Goal: Check status: Check status

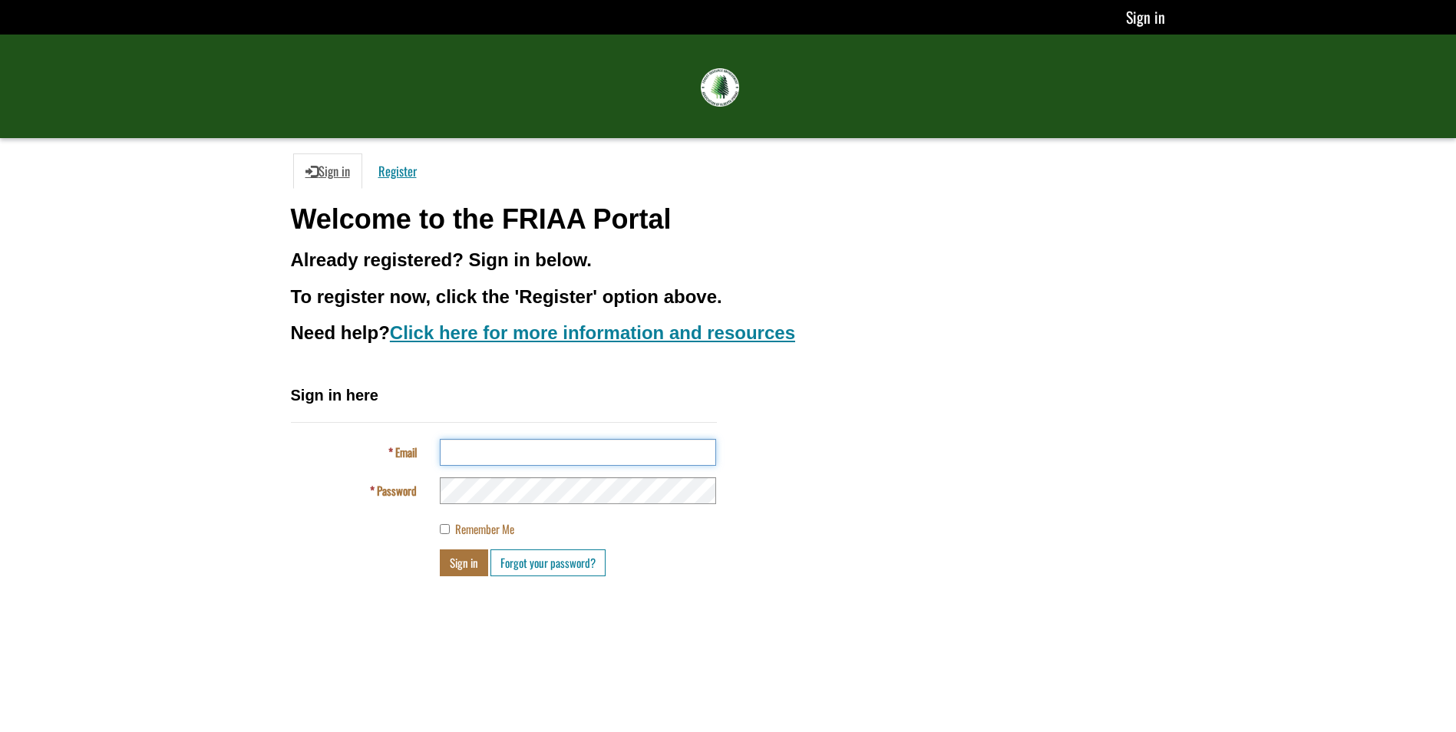
type input "**********"
click at [474, 574] on button "Sign in" at bounding box center [464, 563] width 48 height 27
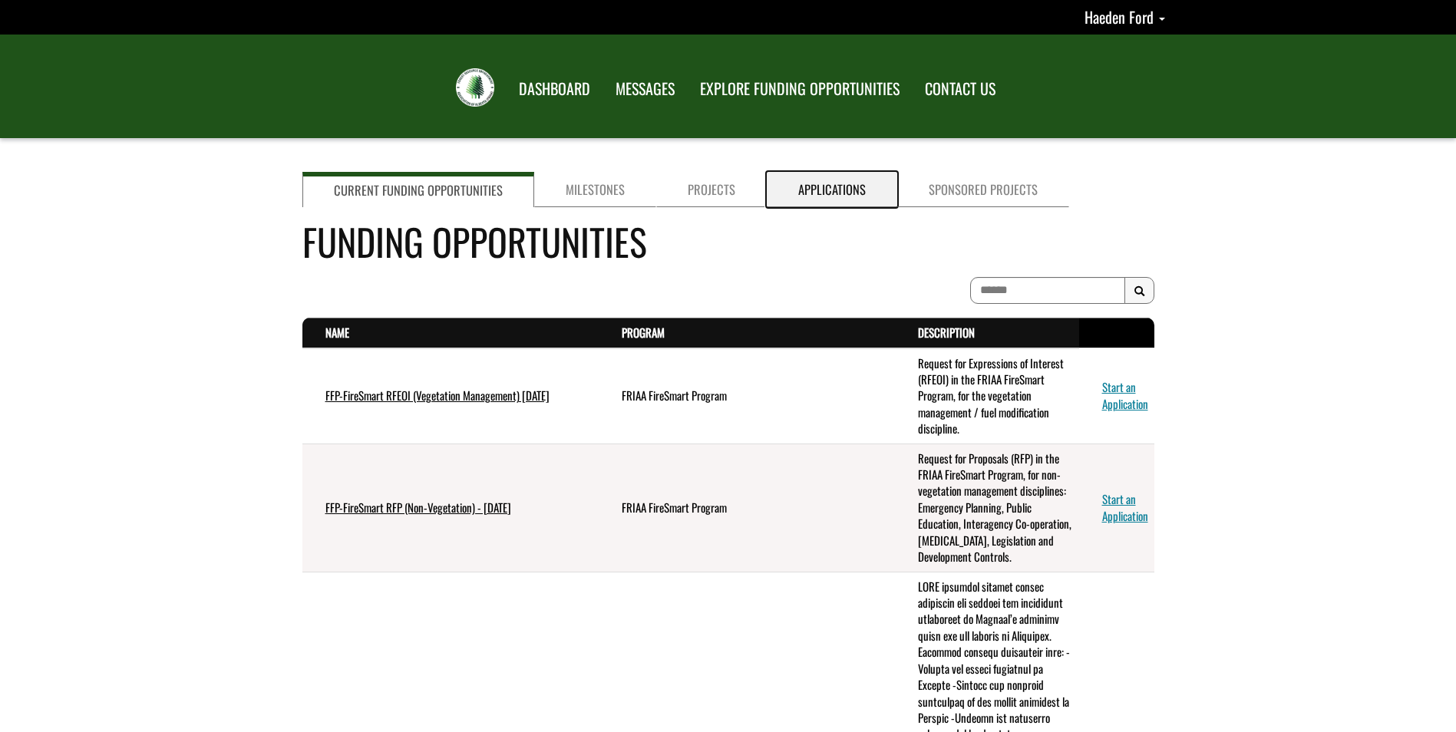
click at [850, 183] on link "Applications" at bounding box center [832, 189] width 130 height 35
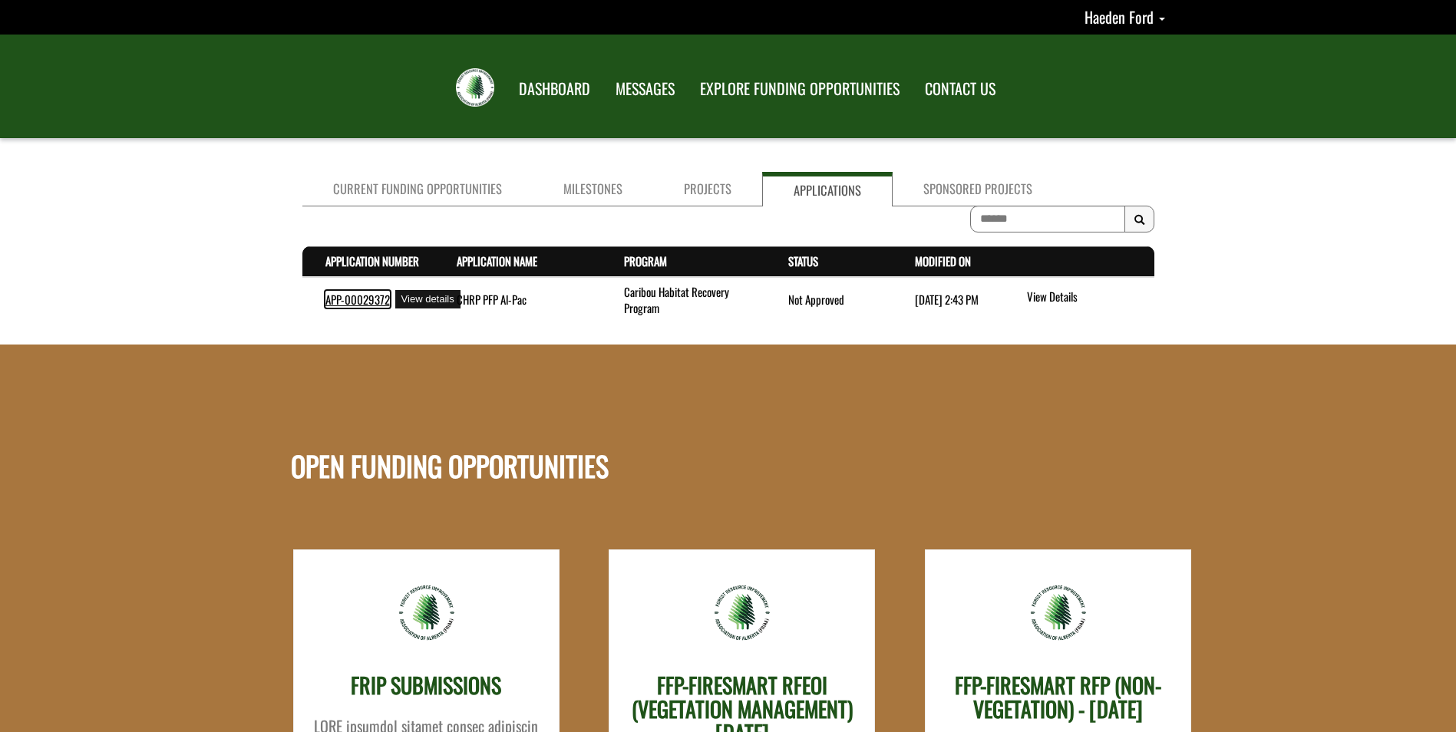
click at [355, 304] on link "APP-00029372" at bounding box center [357, 299] width 64 height 17
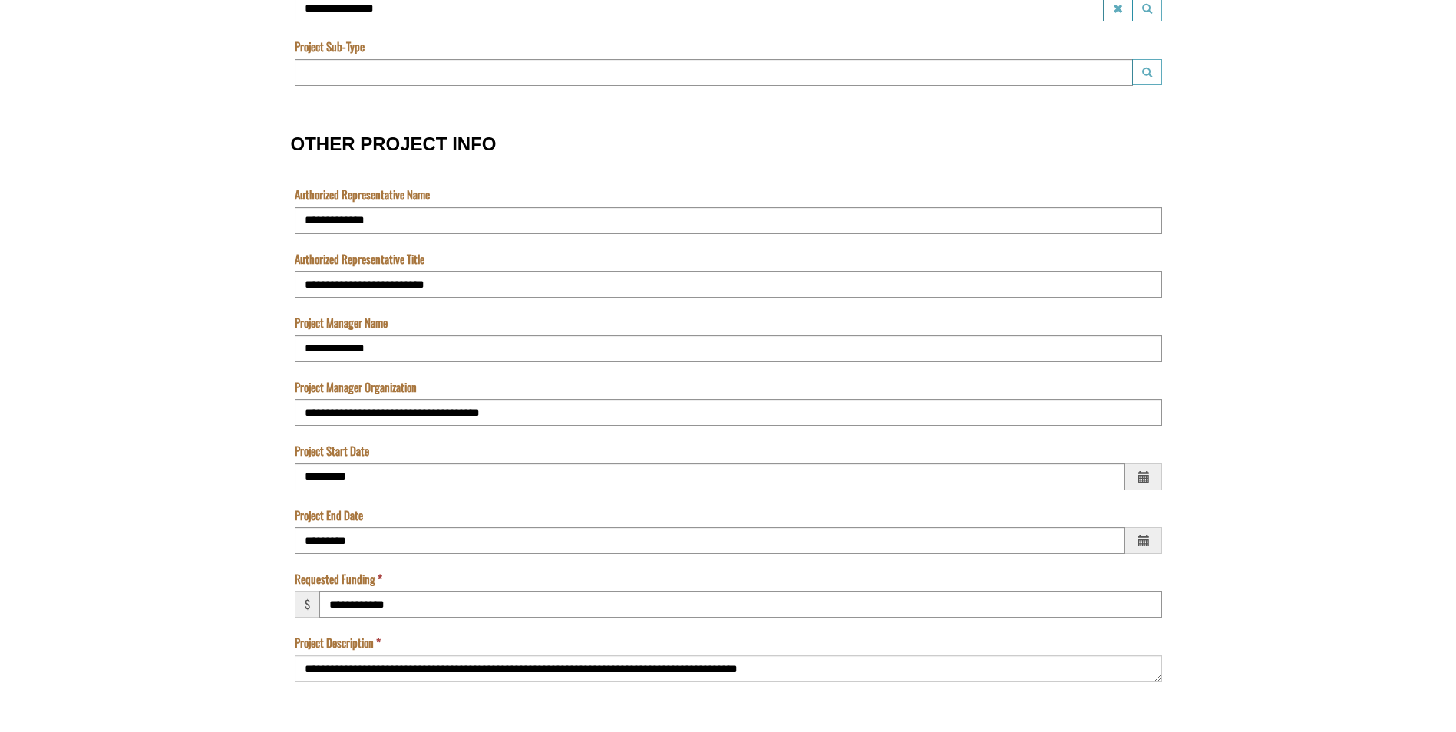
scroll to position [998, 0]
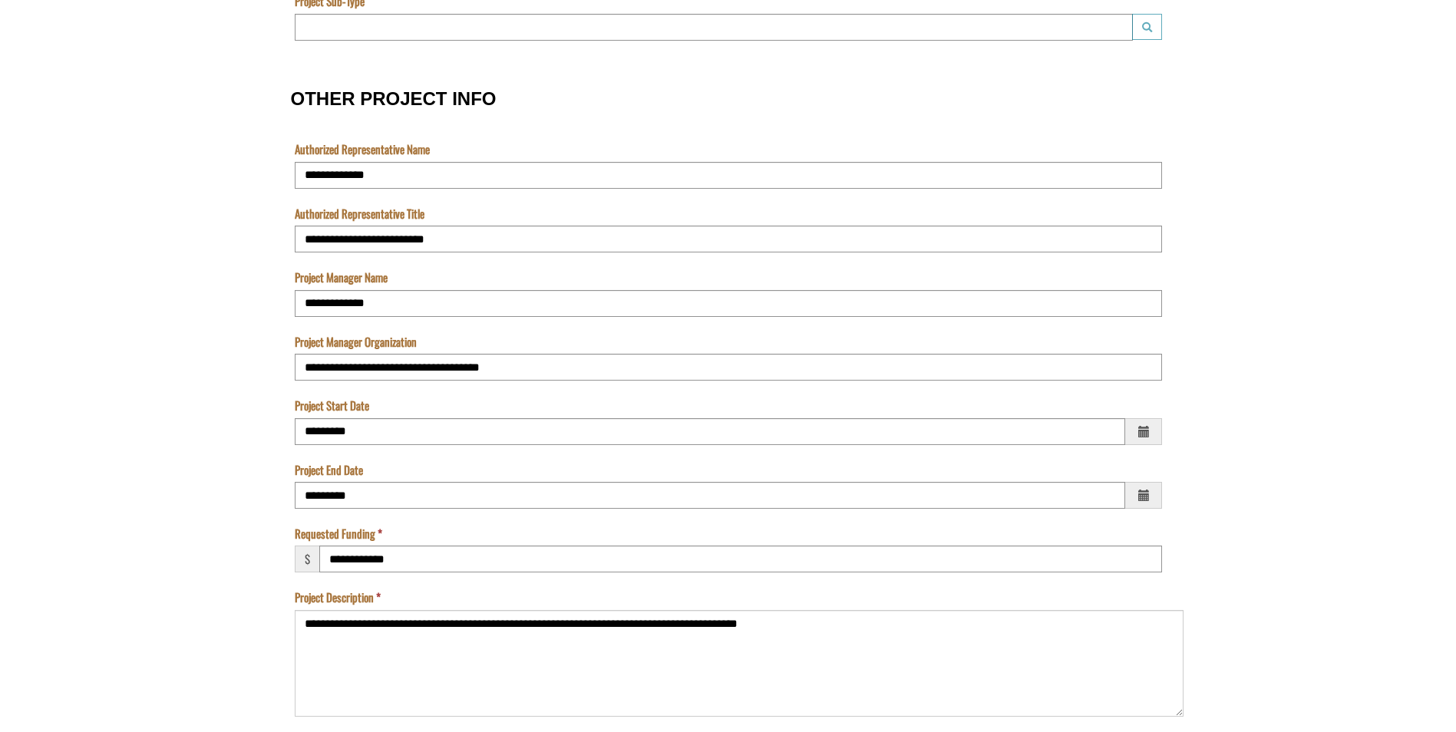
drag, startPoint x: 1161, startPoint y: 647, endPoint x: 1164, endPoint y: 656, distance: 9.3
click at [1182, 709] on textarea "**********" at bounding box center [739, 663] width 889 height 107
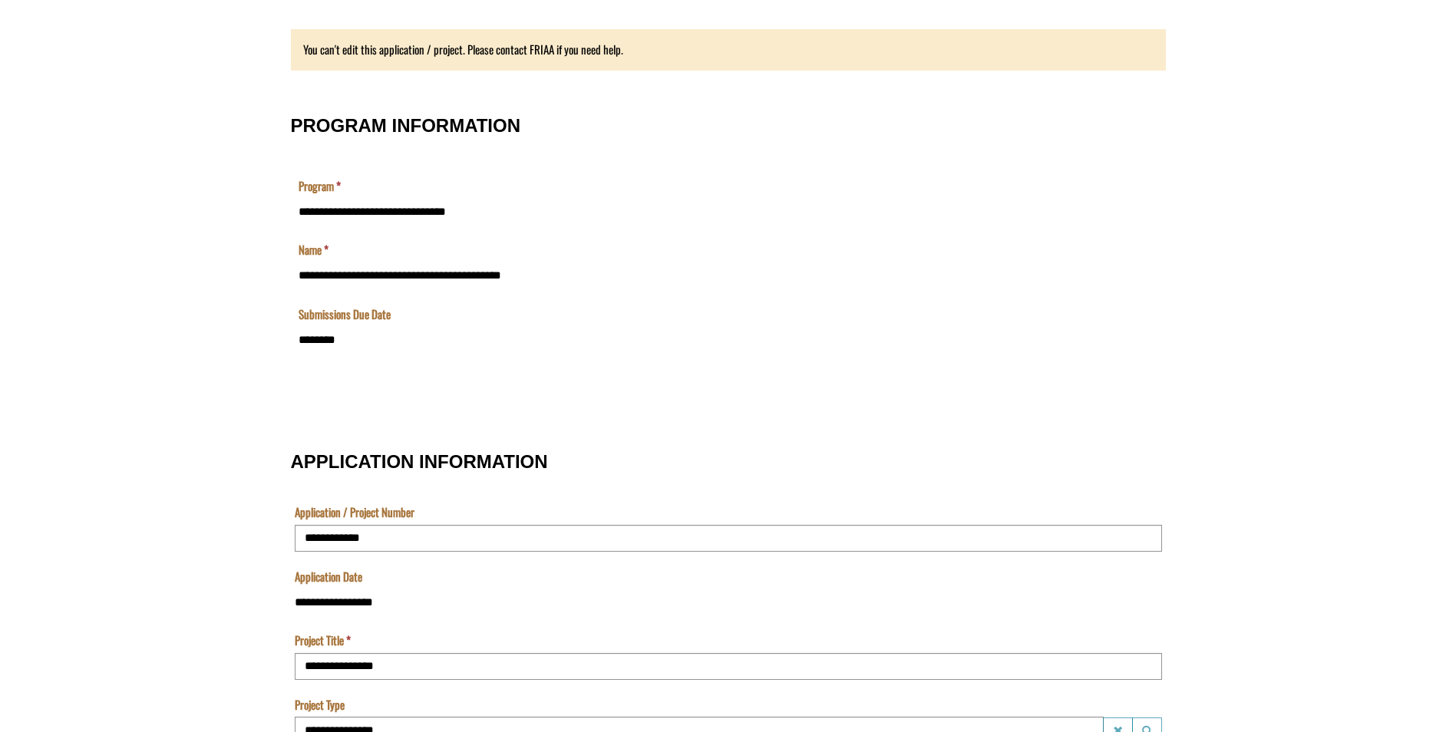
scroll to position [0, 0]
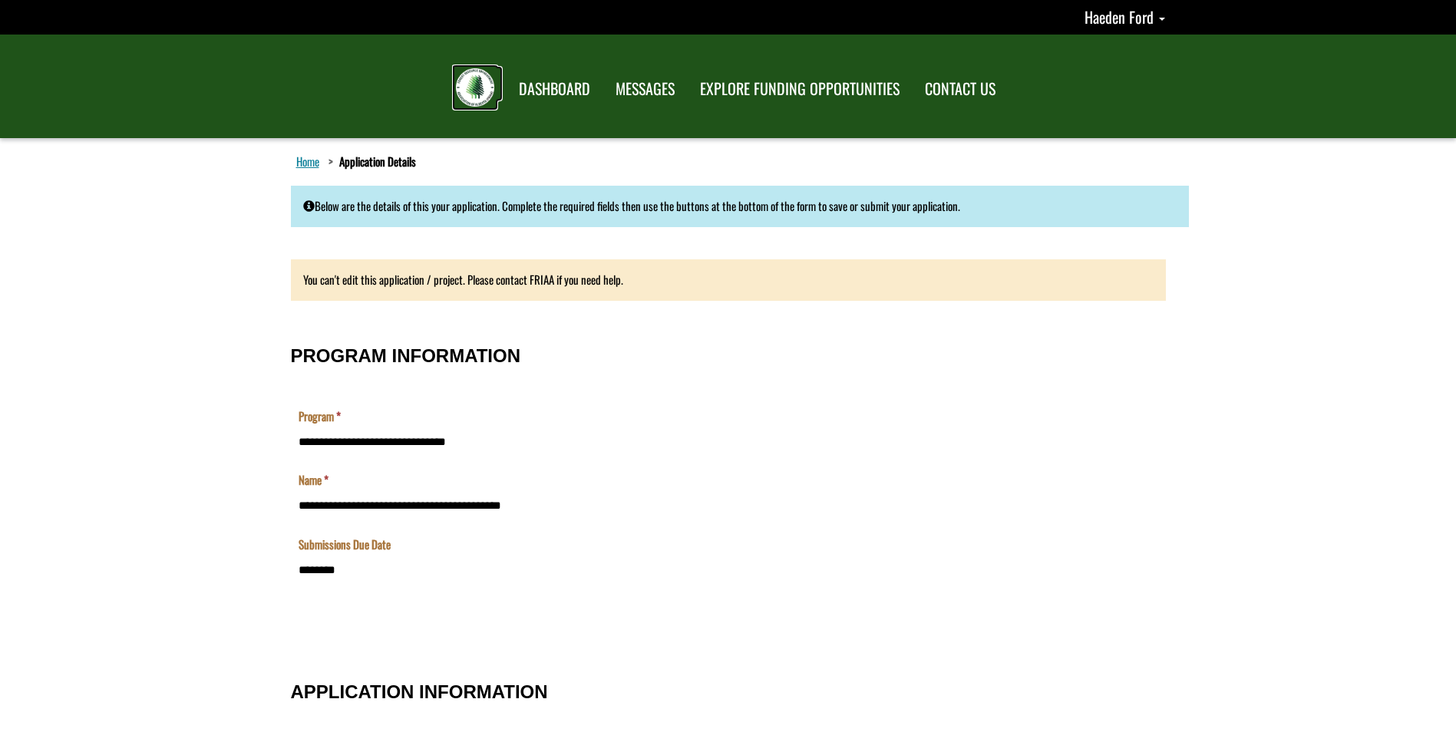
click at [487, 81] on img at bounding box center [475, 87] width 38 height 38
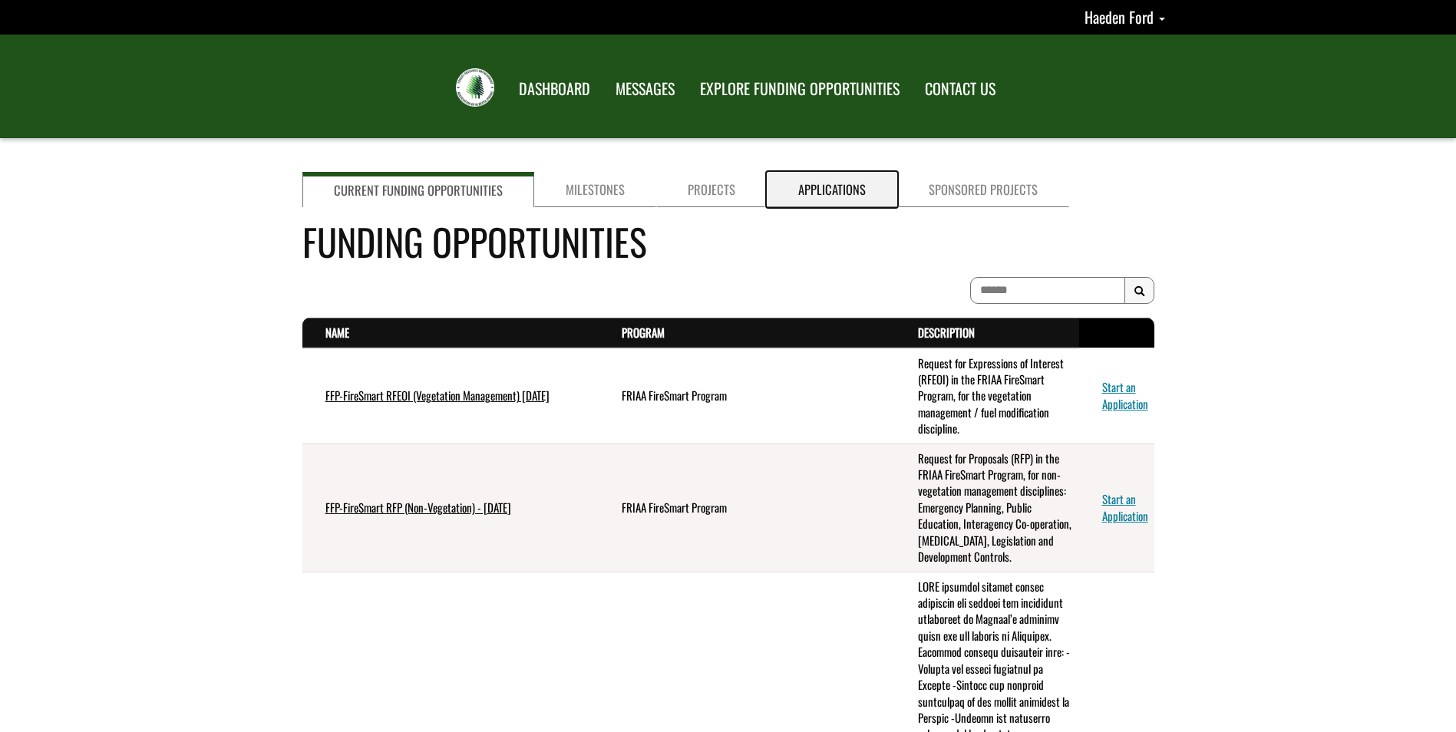
click at [838, 187] on link "Applications" at bounding box center [832, 189] width 130 height 35
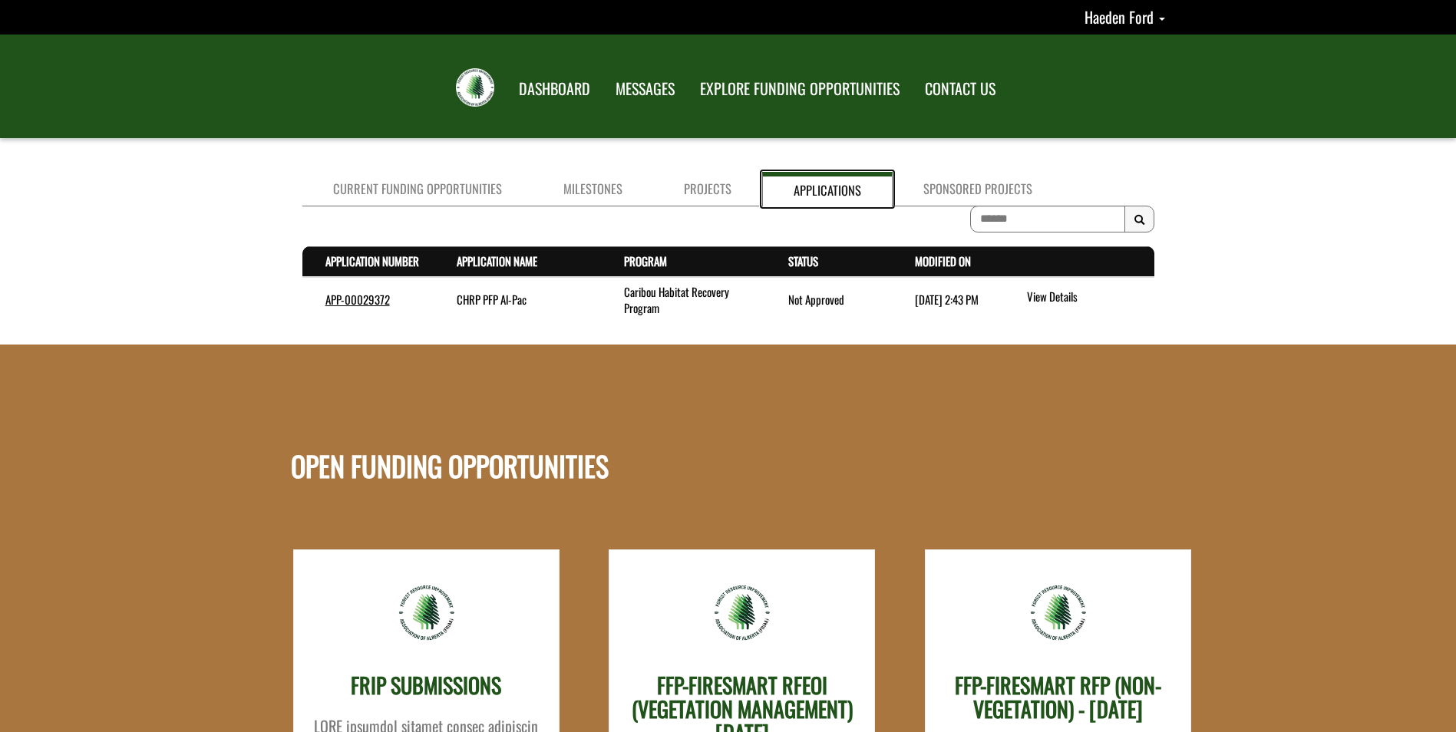
click at [838, 187] on link "Applications" at bounding box center [827, 189] width 130 height 35
click at [715, 187] on link "Projects" at bounding box center [707, 189] width 109 height 35
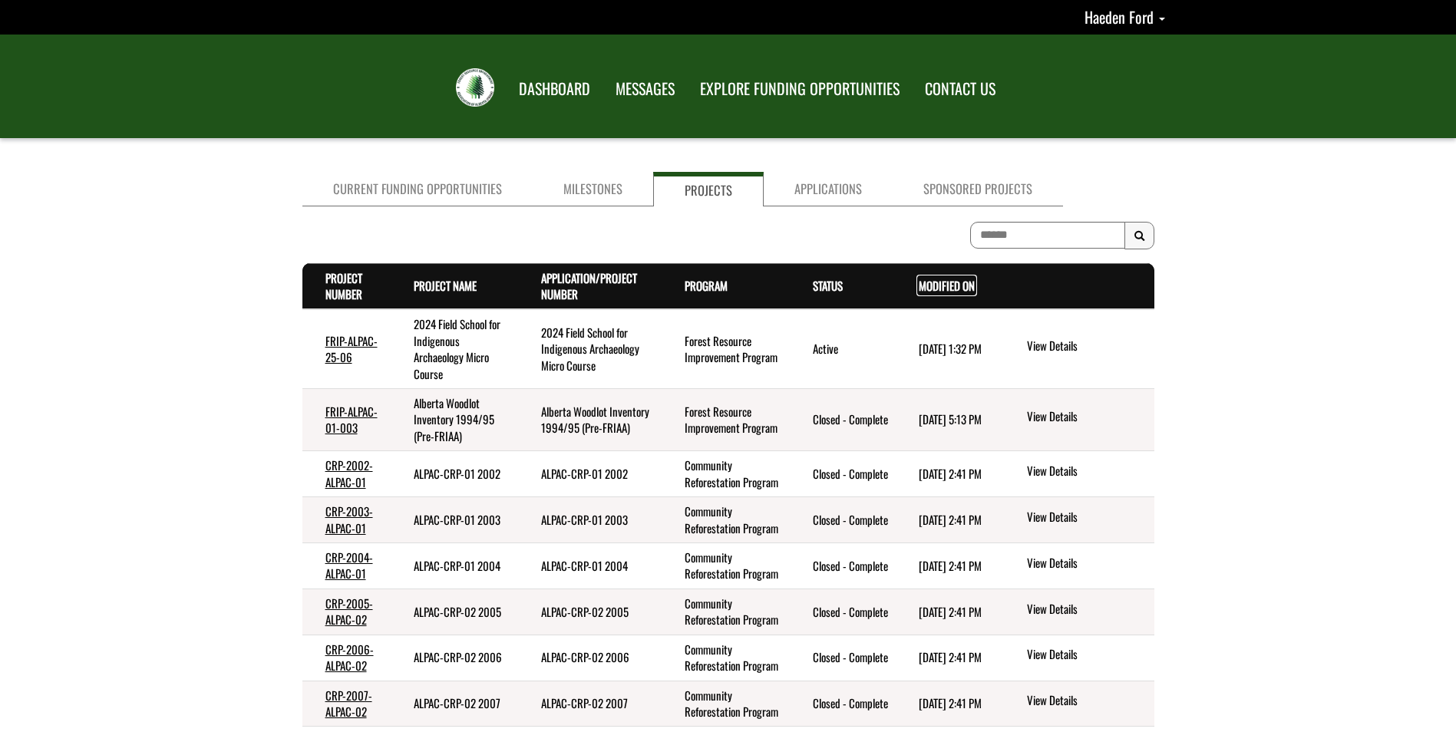
click at [928, 281] on link "Modified On . sort descending" at bounding box center [947, 285] width 56 height 17
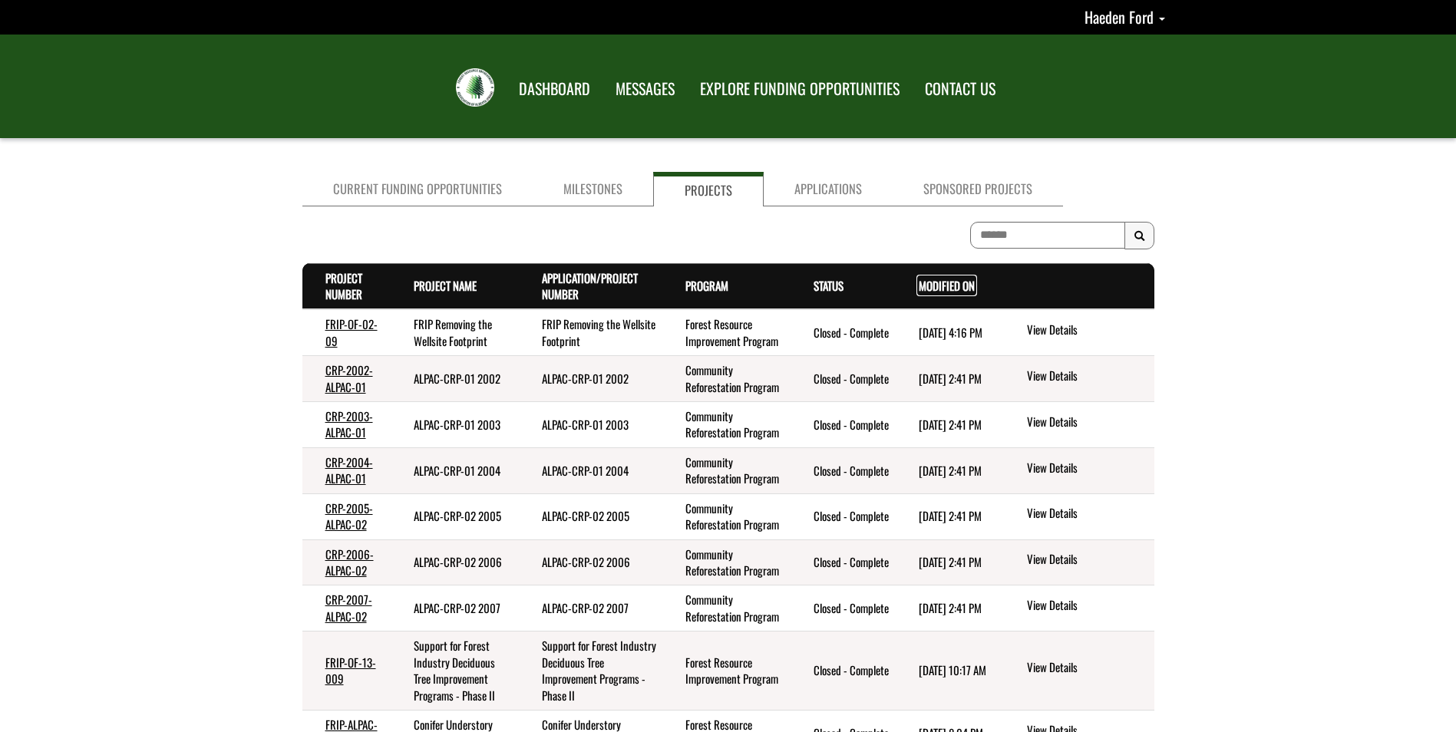
click at [928, 281] on link "Modified On . sort descending" at bounding box center [947, 285] width 56 height 17
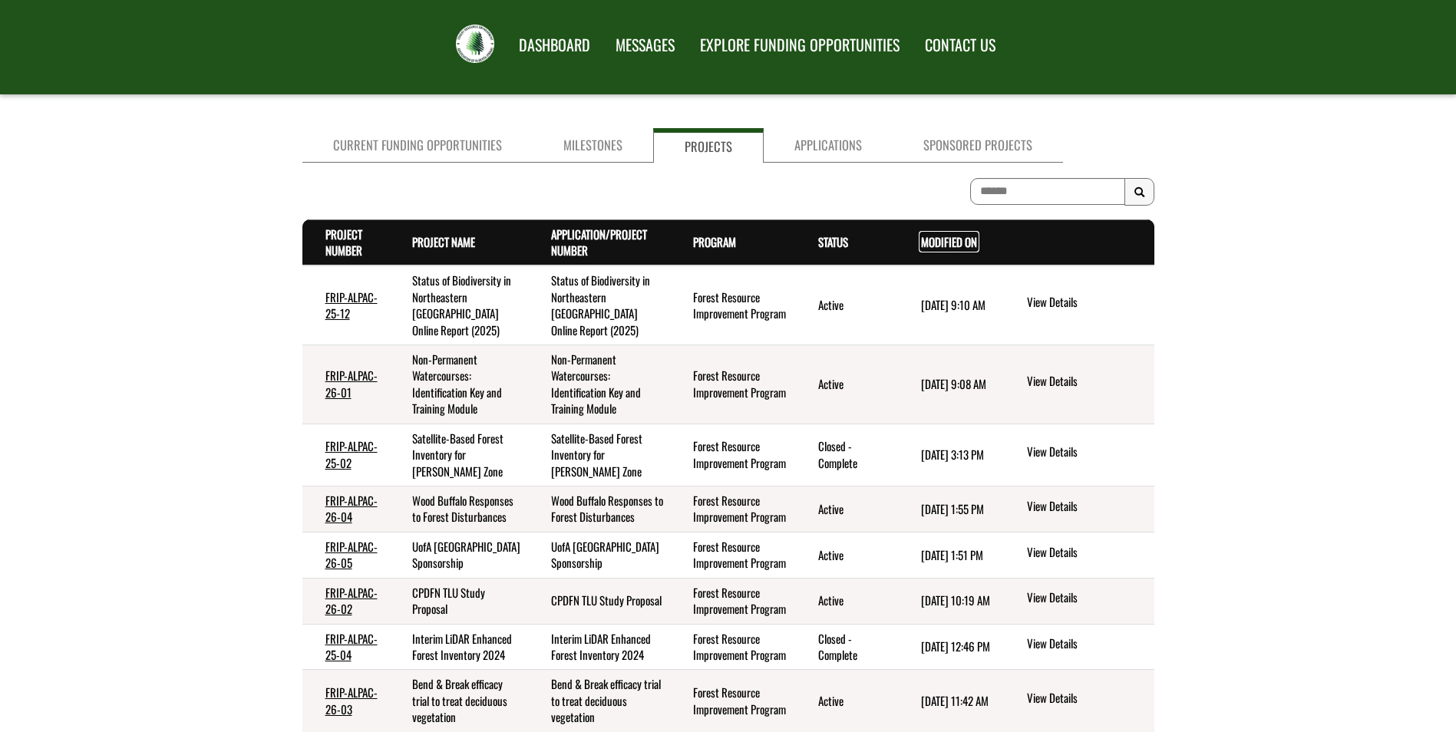
scroll to position [77, 0]
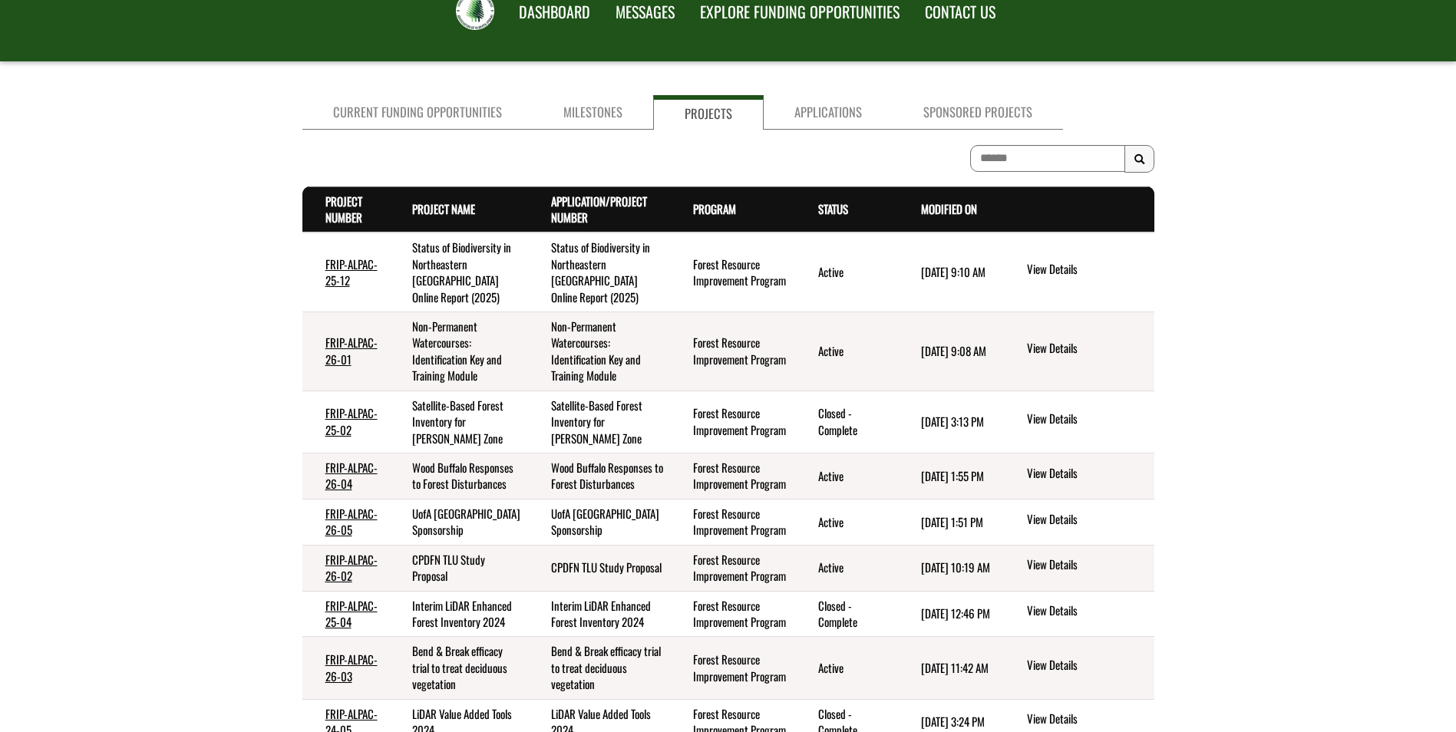
click at [1346, 138] on div "Current Funding Opportunities Milestones Projects Applications Sponsored Projec…" at bounding box center [728, 511] width 1456 height 845
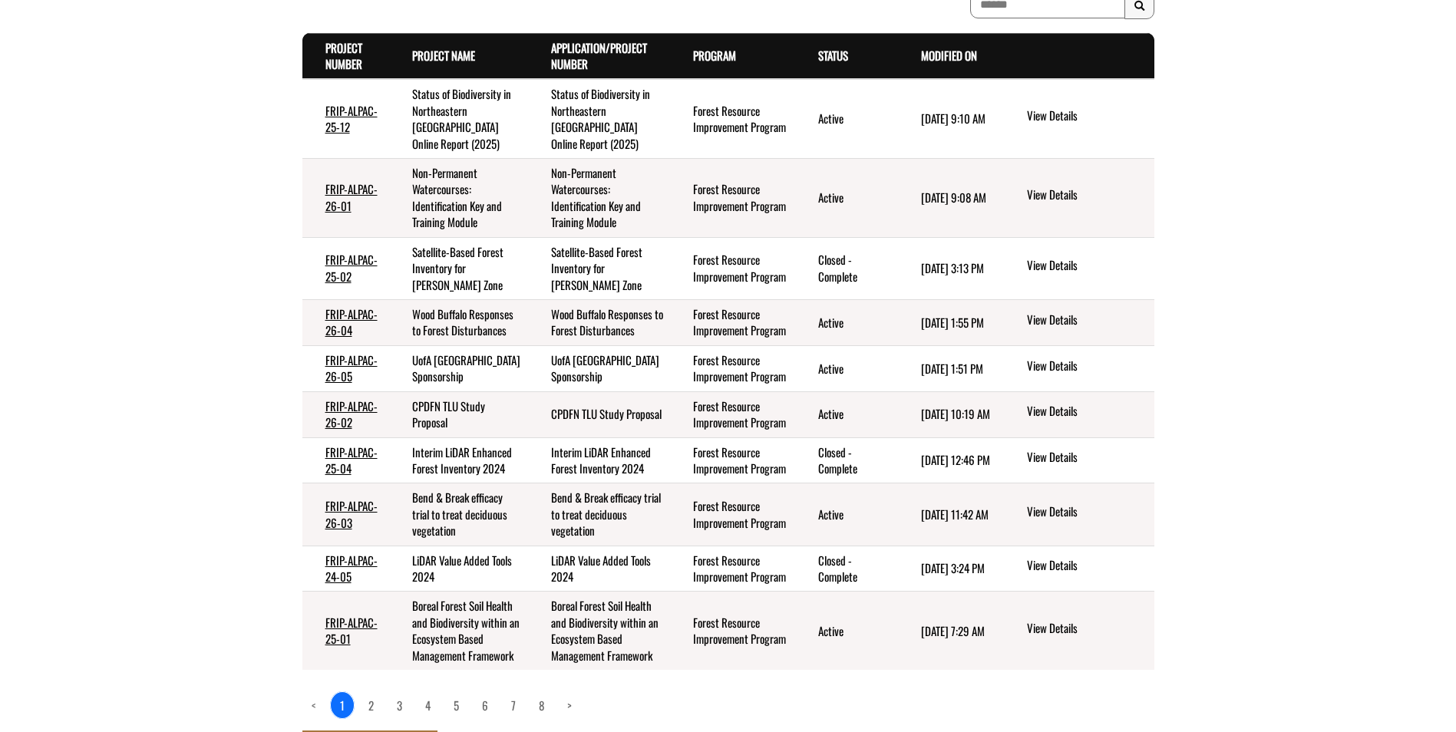
scroll to position [307, 0]
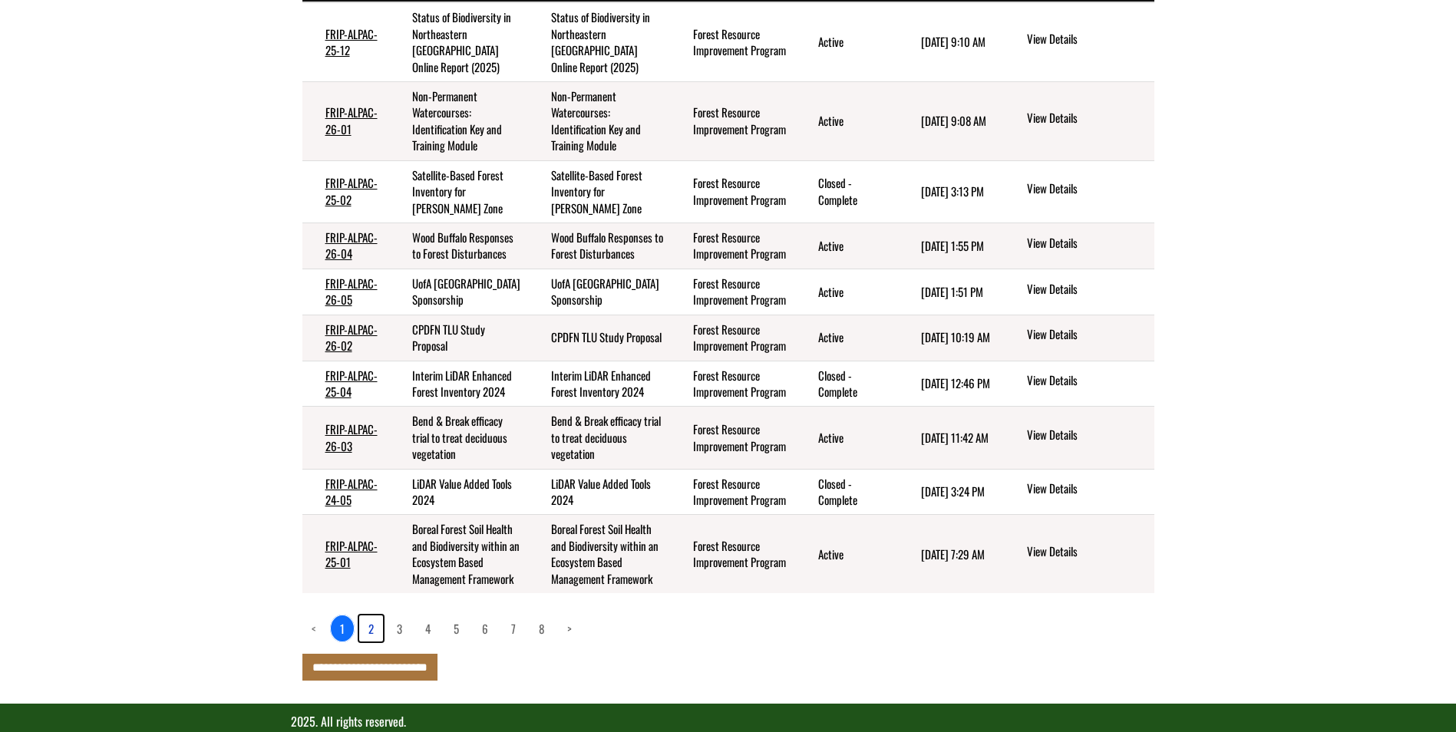
click at [367, 642] on link "2" at bounding box center [371, 629] width 24 height 26
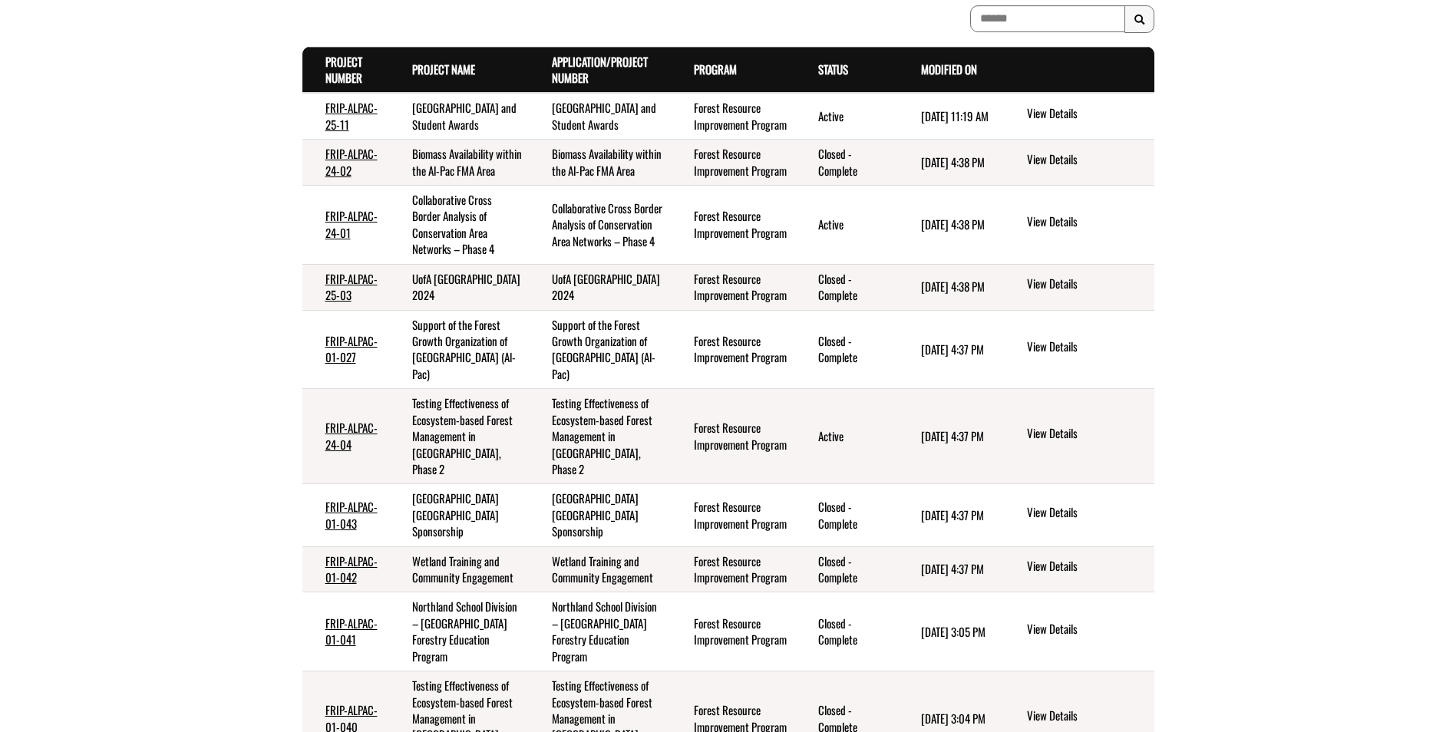
scroll to position [355, 0]
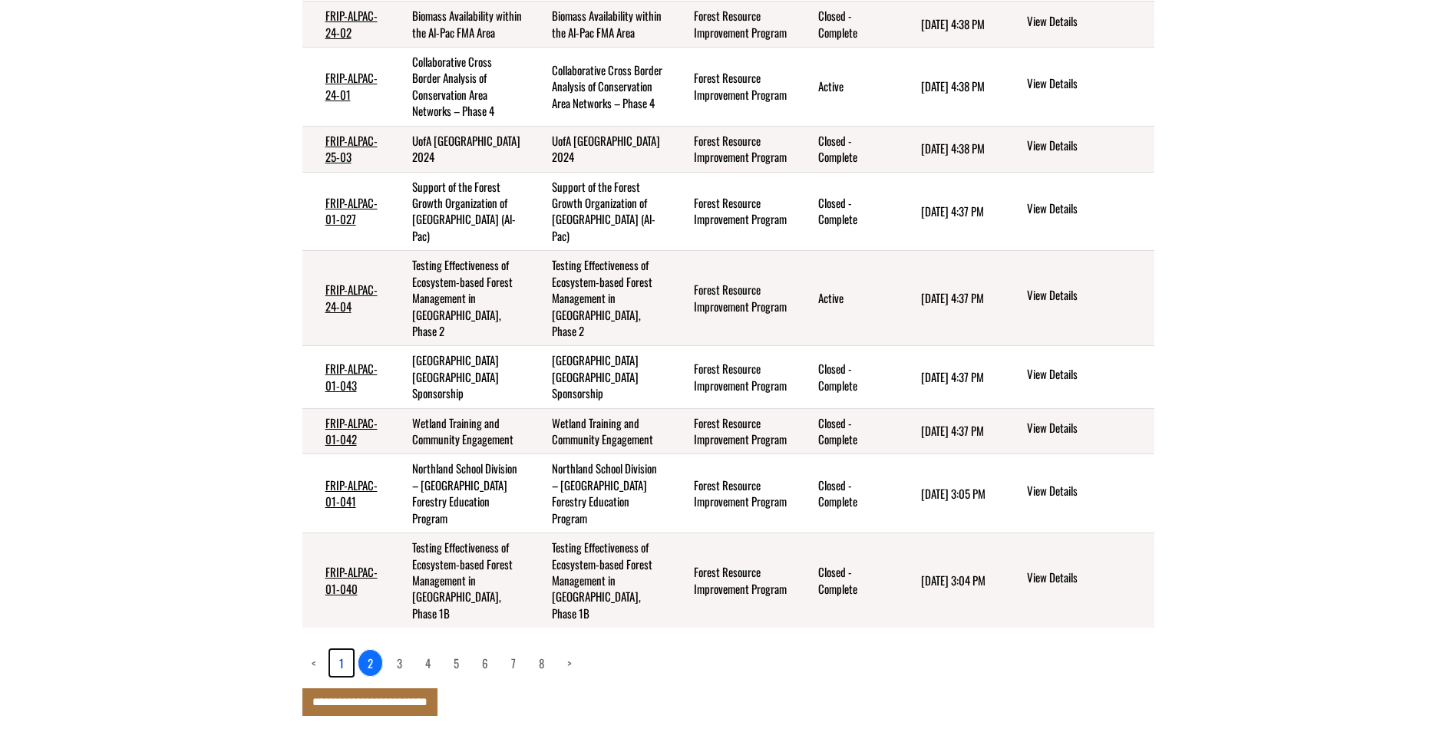
click at [345, 676] on link "1" at bounding box center [341, 663] width 23 height 26
